Goal: Task Accomplishment & Management: Use online tool/utility

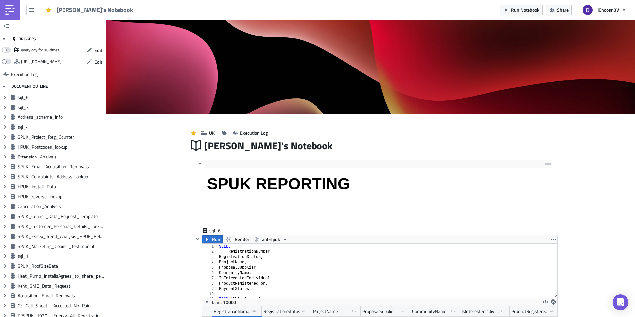
click at [7, 5] on img at bounding box center [10, 10] width 11 height 11
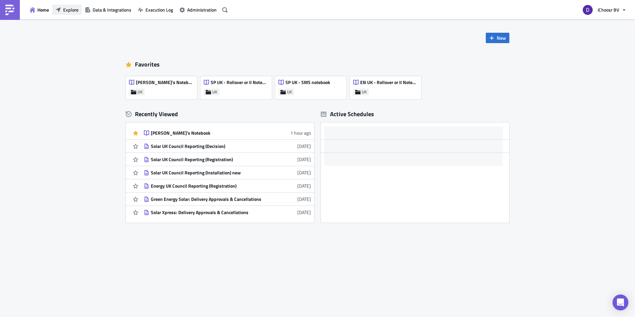
click at [70, 10] on span "Explore" at bounding box center [70, 9] width 15 height 7
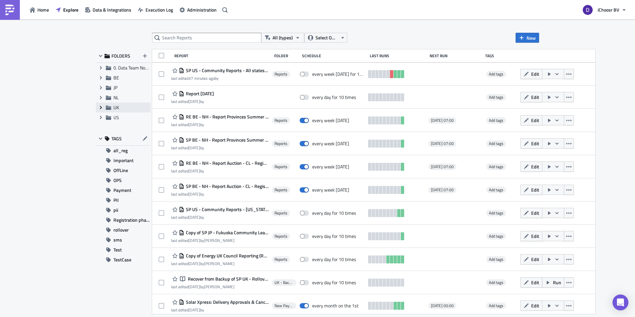
click at [100, 108] on icon "Expand group" at bounding box center [100, 107] width 5 height 5
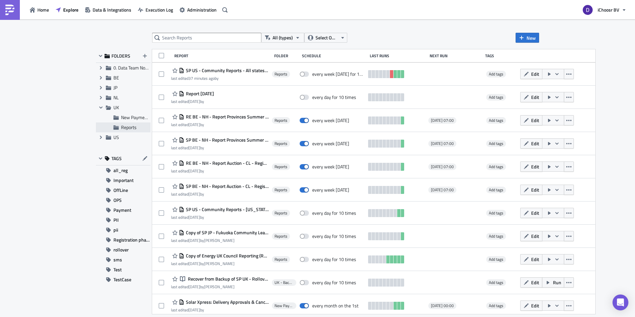
click at [120, 128] on div "Reports" at bounding box center [123, 127] width 55 height 10
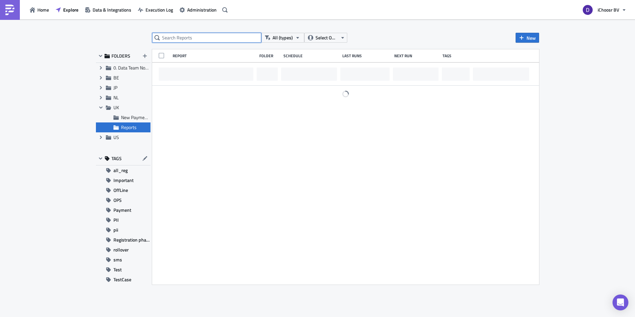
click at [178, 39] on input "text" at bounding box center [206, 38] width 109 height 10
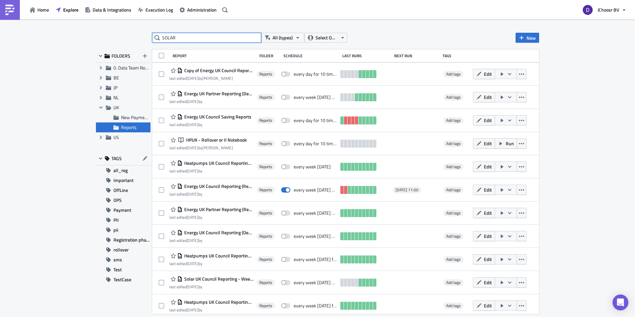
type input "SOLAR"
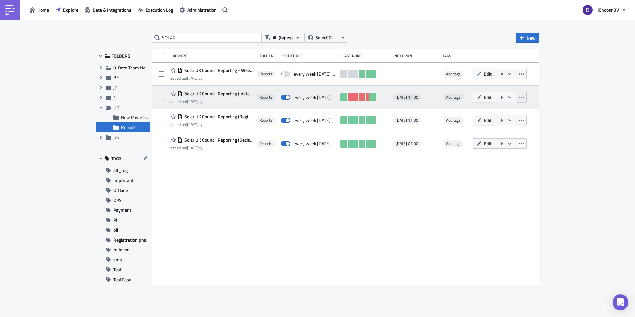
click at [524, 96] on icon "button" at bounding box center [521, 97] width 5 height 5
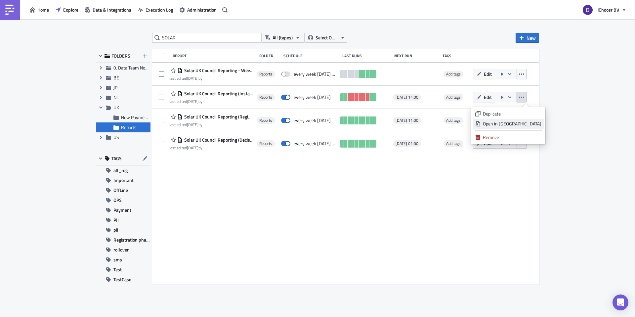
click at [510, 122] on div "Open in New Tab" at bounding box center [512, 123] width 59 height 7
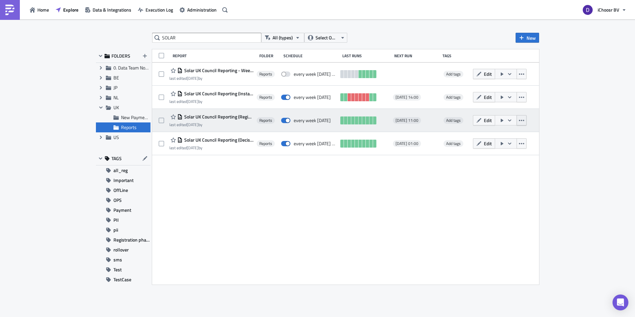
click at [526, 123] on button "button" at bounding box center [522, 120] width 10 height 10
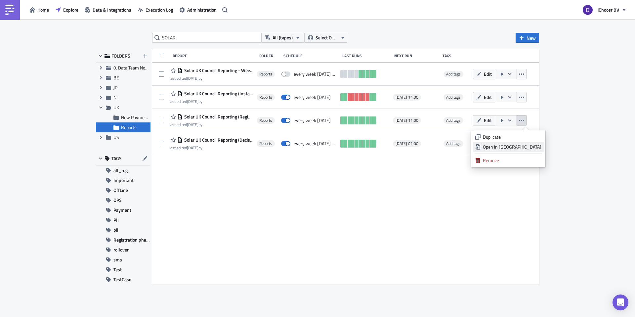
click at [515, 146] on div "Open in New Tab" at bounding box center [512, 147] width 59 height 7
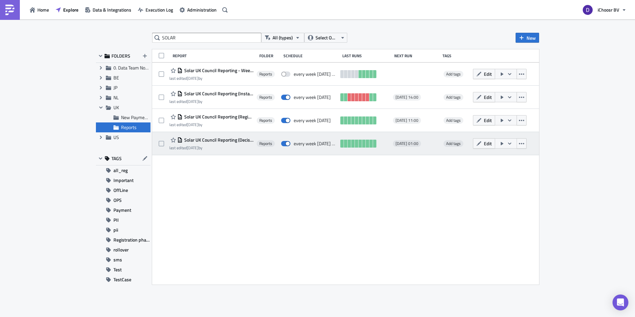
click at [512, 142] on icon "button" at bounding box center [509, 143] width 5 height 5
click at [526, 143] on button "button" at bounding box center [522, 143] width 10 height 10
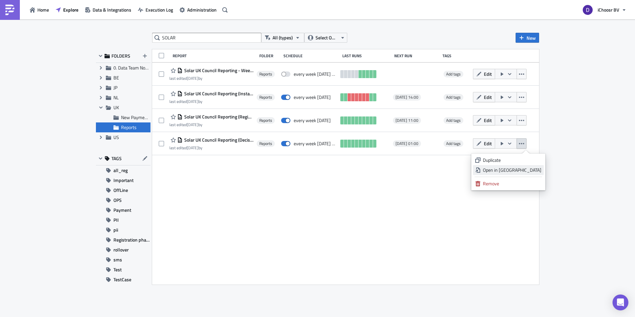
click at [505, 172] on div "Open in New Tab" at bounding box center [512, 170] width 59 height 7
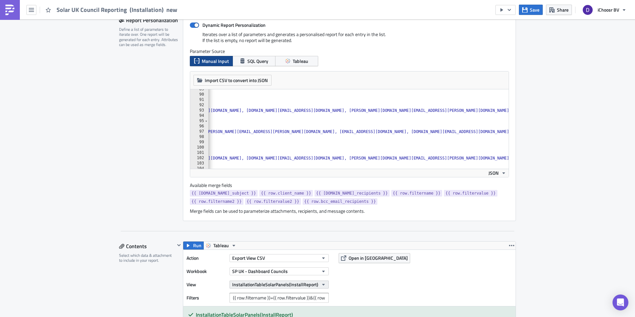
scroll to position [0, 388]
paste textarea "[EMAIL_ADDRESS][DOMAIN_NAME]"
type textarea ""email_recipients": "[EMAIL_ADDRESS][DOMAIN_NAME], [EMAIL_ADDRESS][DOMAIN_NAME]…"
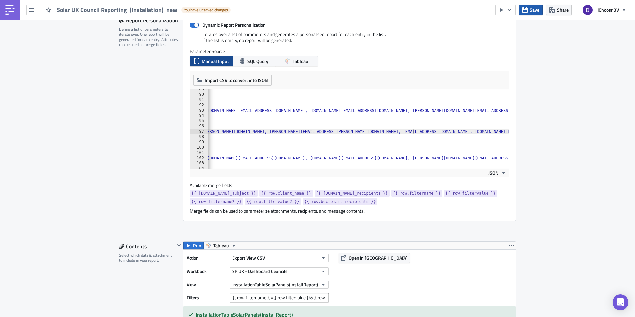
click at [524, 10] on icon "button" at bounding box center [524, 9] width 5 height 5
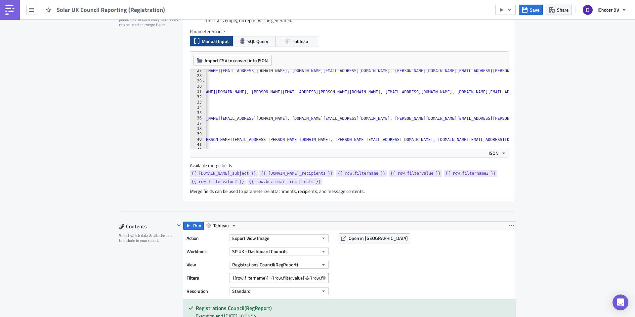
scroll to position [0, 402]
click at [334, 92] on div ""bcc_email_recipients" : "[EMAIL_ADDRESS][DOMAIN_NAME], [DOMAIN_NAME][EMAIL_ADD…" at bounding box center [519, 113] width 1432 height 90
paste textarea "[EMAIL_ADDRESS][DOMAIN_NAME]"
type textarea ""email_recipients": "[EMAIL_ADDRESS][DOMAIN_NAME], [EMAIL_ADDRESS][DOMAIN_NAME]…"
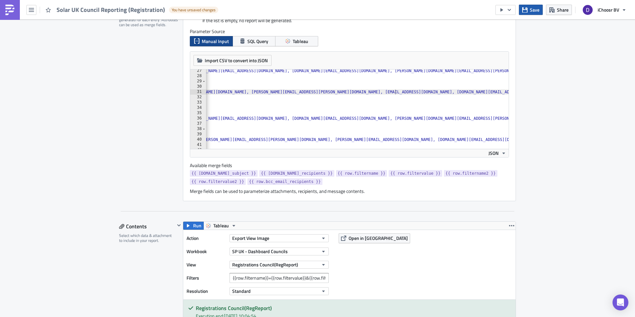
click at [530, 11] on span "Save" at bounding box center [535, 9] width 10 height 7
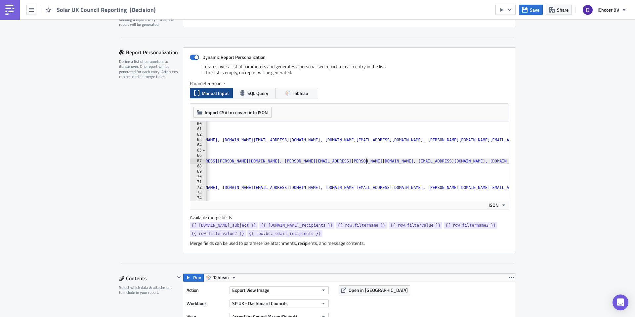
paste textarea "[EMAIL_ADDRESS][DOMAIN_NAME]"
type textarea ""email_recipients": "[EMAIL_ADDRESS][DOMAIN_NAME], [EMAIL_ADDRESS][DOMAIN_NAME]…"
click at [530, 12] on button "Save" at bounding box center [531, 10] width 24 height 10
